Goal: Transaction & Acquisition: Purchase product/service

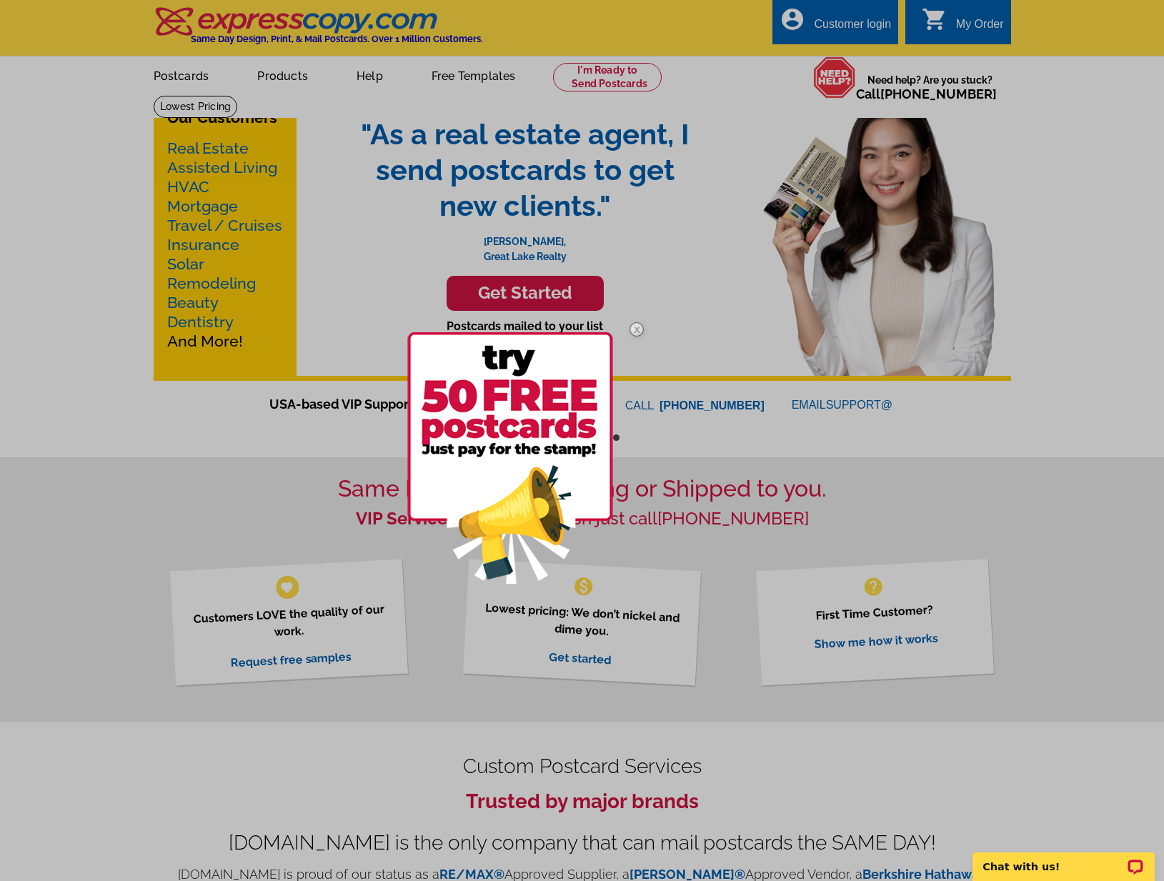
click at [636, 328] on img at bounding box center [636, 329] width 41 height 41
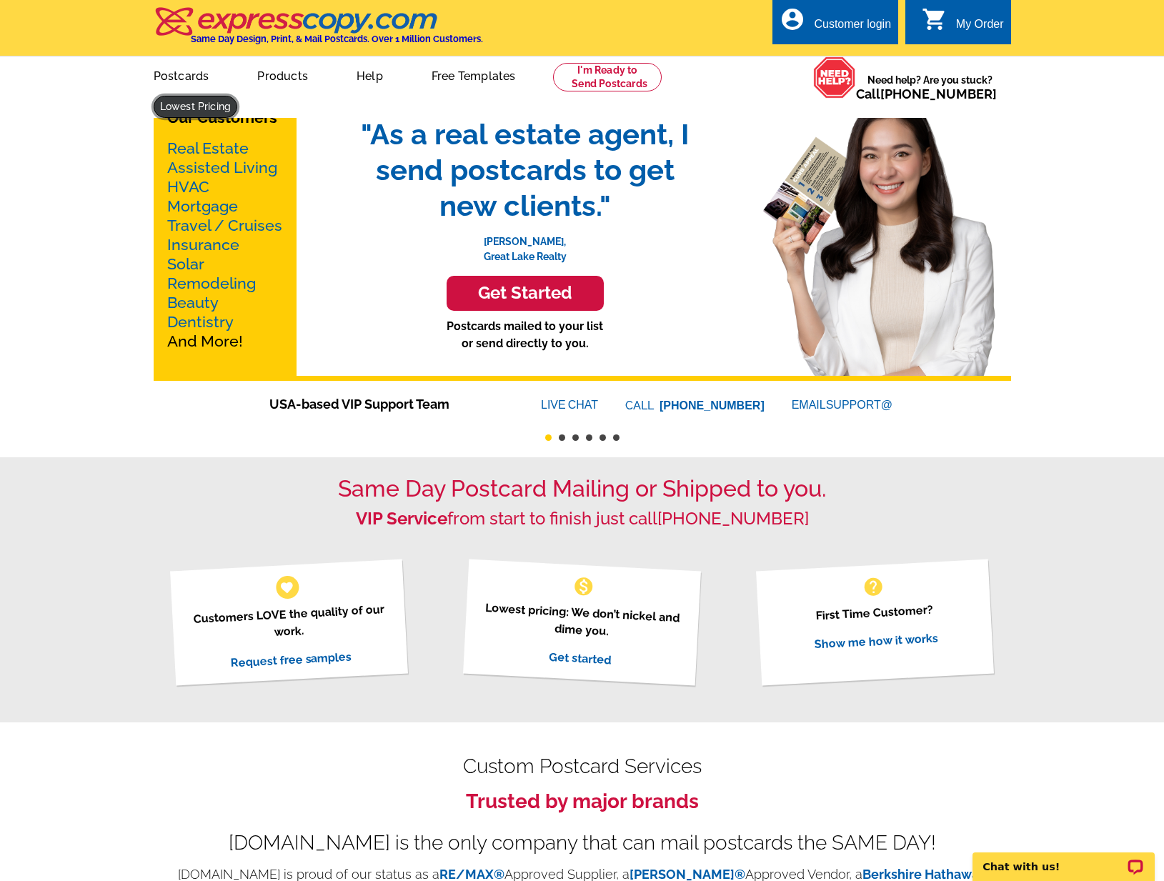
click at [238, 96] on link at bounding box center [196, 107] width 84 height 22
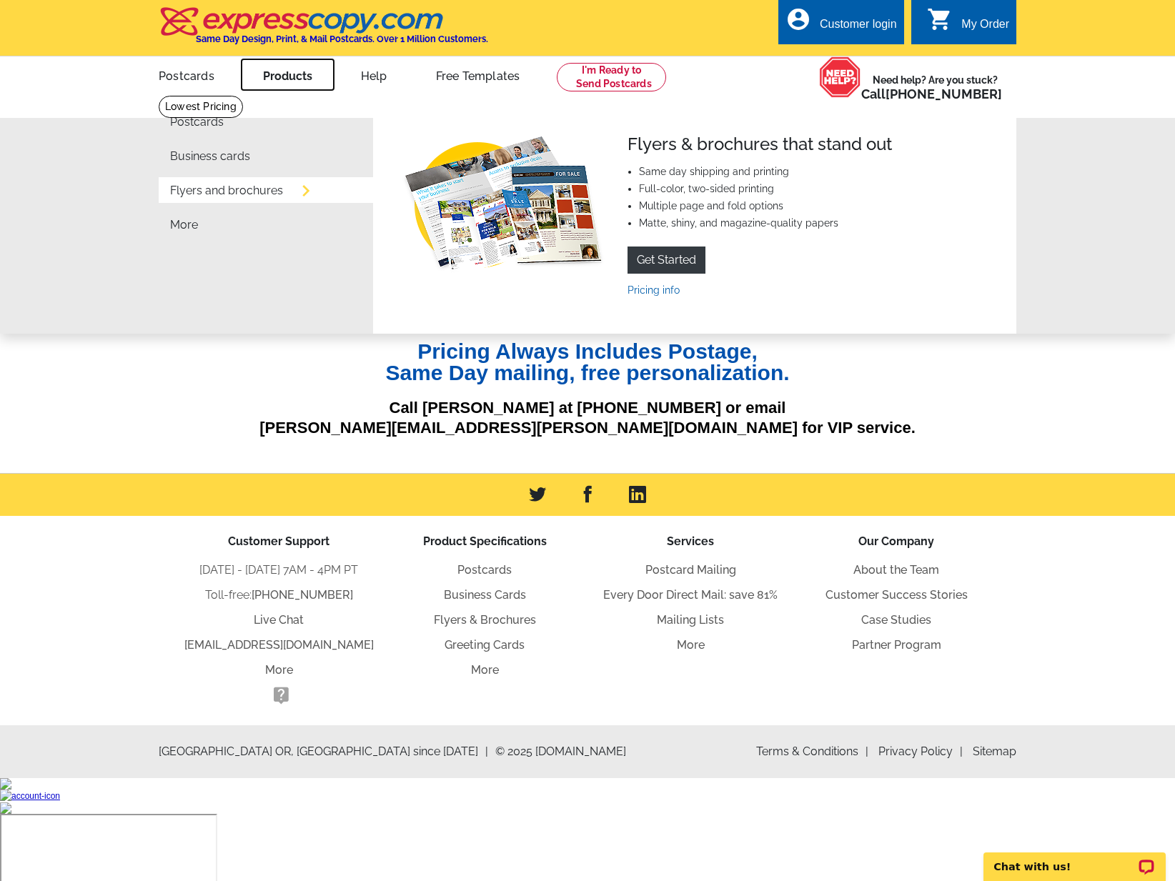
click at [302, 79] on link "Products" at bounding box center [287, 75] width 95 height 34
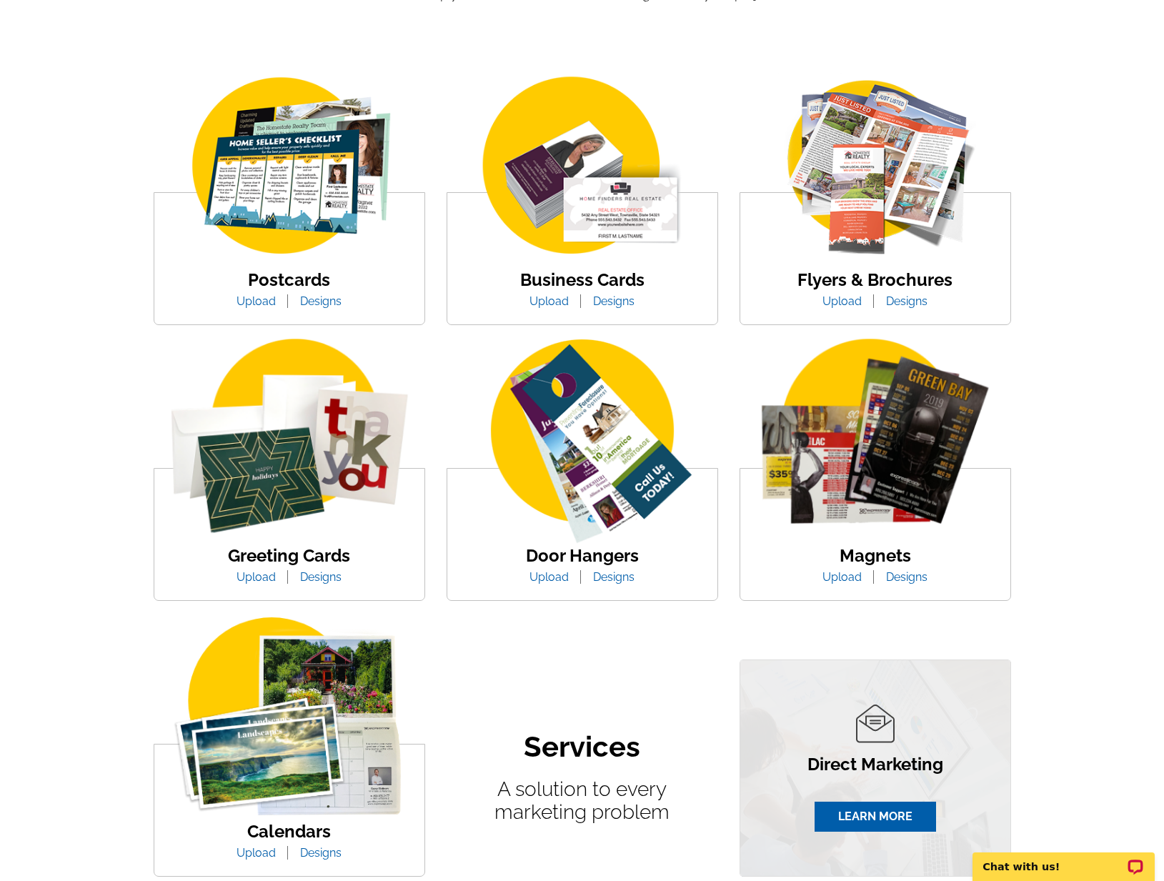
scroll to position [214, 0]
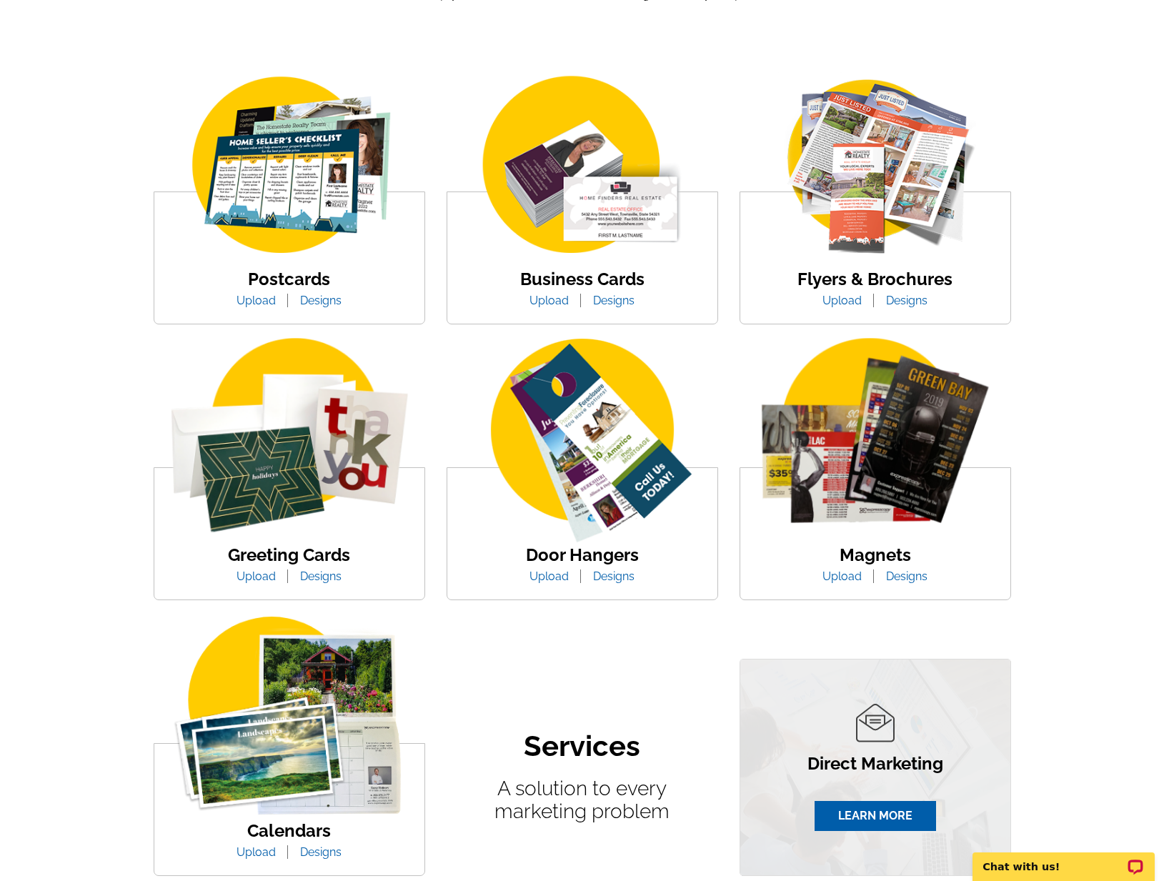
click at [896, 303] on link "Designs" at bounding box center [907, 301] width 63 height 14
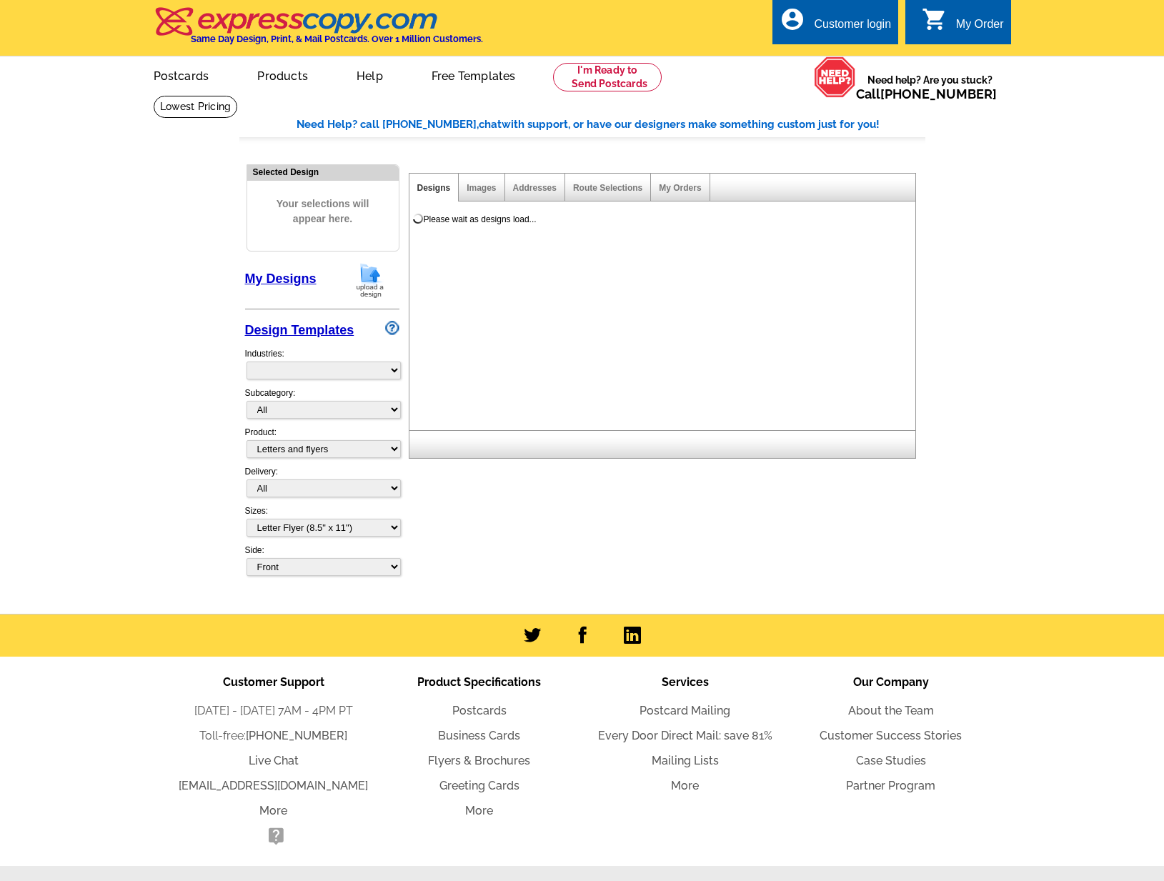
select select "2"
select select "6"
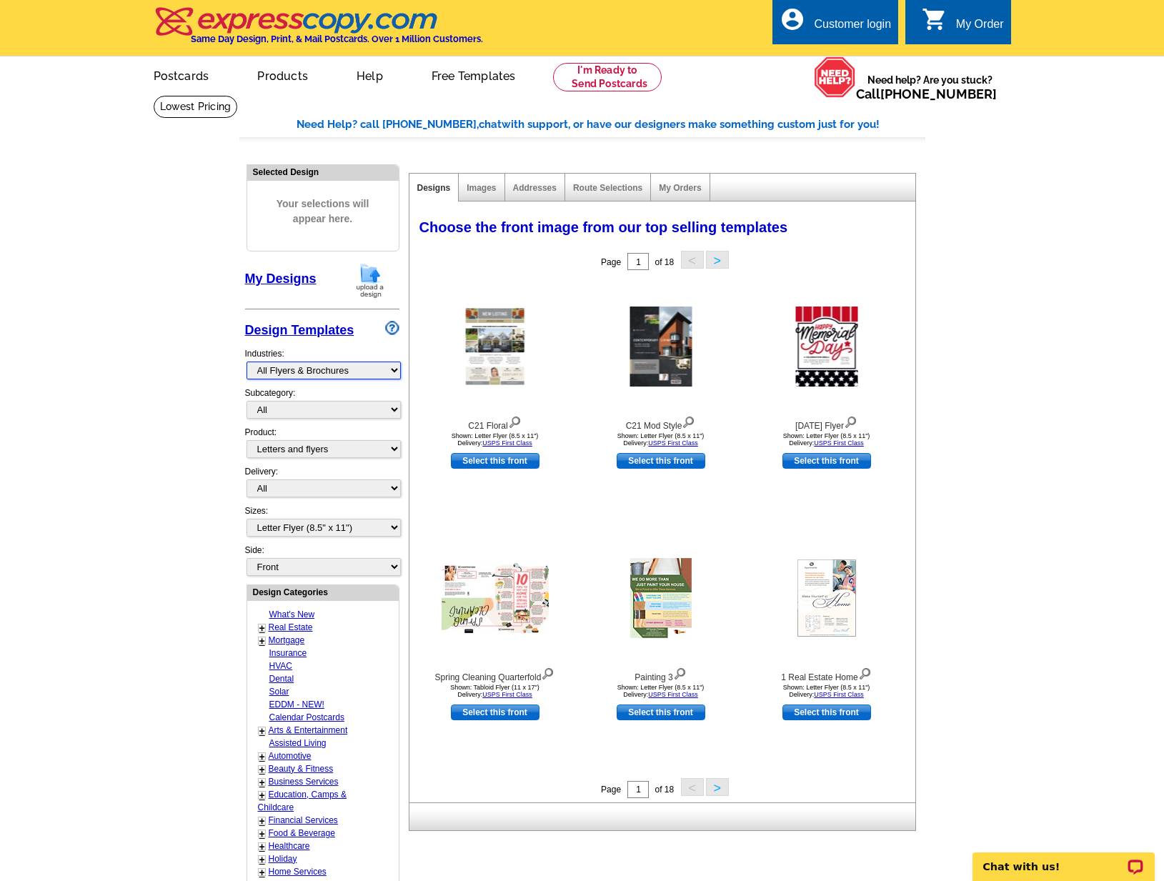
click at [264, 372] on select "What's New Real Estate Mortgage Insurance HVAC Dental Solar EDDM - NEW! Calenda…" at bounding box center [324, 371] width 154 height 18
select select "785"
click at [247, 362] on select "What's New Real Estate Mortgage Insurance HVAC Dental Solar EDDM - NEW! Calenda…" at bounding box center [324, 371] width 154 height 18
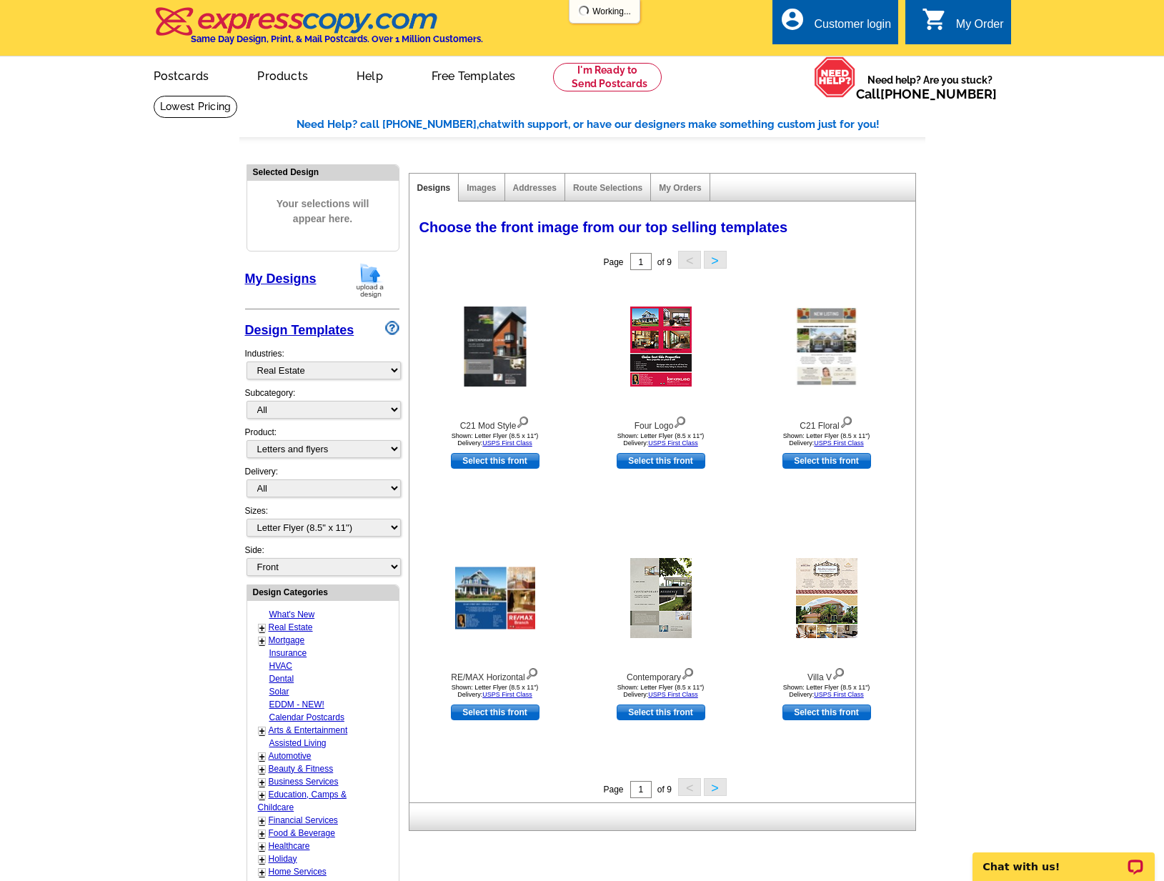
click at [154, 405] on main "Need Help? call [PHONE_NUMBER], chat with support, or have our designers make s…" at bounding box center [582, 626] width 1164 height 1063
click at [322, 415] on select "All RE/MAX® Referrals [PERSON_NAME]® Berkshire Hathaway Home Services Century 2…" at bounding box center [324, 410] width 154 height 18
click at [176, 487] on main "Need Help? call [PHONE_NUMBER], chat with support, or have our designers make s…" at bounding box center [582, 626] width 1164 height 1063
